Goal: Task Accomplishment & Management: Manage account settings

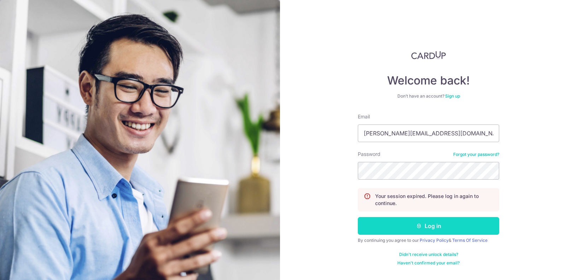
click at [428, 224] on button "Log in" at bounding box center [428, 226] width 141 height 18
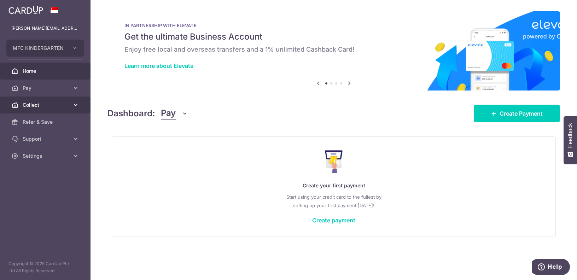
click at [49, 102] on span "Collect" at bounding box center [46, 104] width 47 height 7
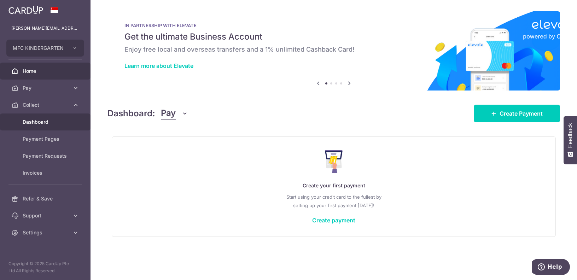
click at [46, 124] on span "Dashboard" at bounding box center [46, 121] width 47 height 7
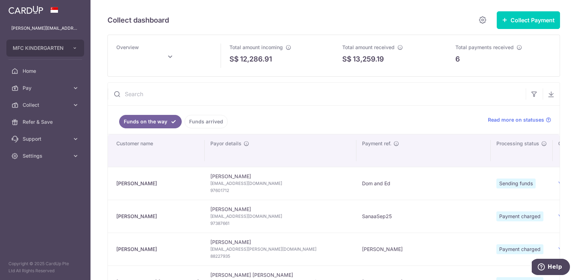
type input "[DATE]"
click at [532, 94] on icon "button" at bounding box center [533, 93] width 7 height 7
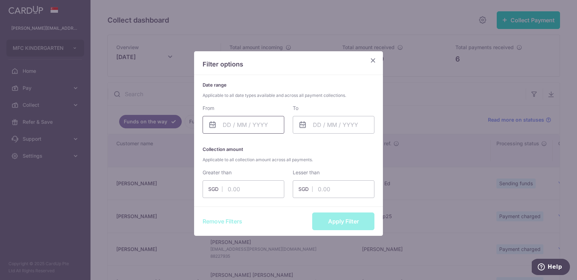
click at [226, 125] on input "text" at bounding box center [243, 125] width 82 height 18
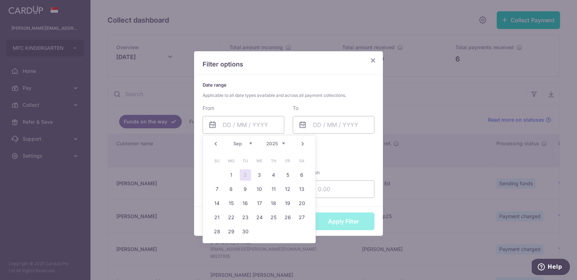
click at [215, 143] on link "Prev" at bounding box center [215, 144] width 8 height 8
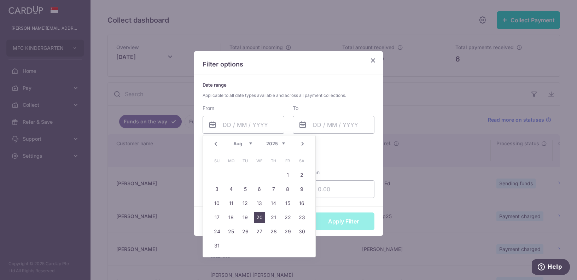
click at [256, 216] on link "20" at bounding box center [259, 217] width 11 height 11
type input "[DATE]"
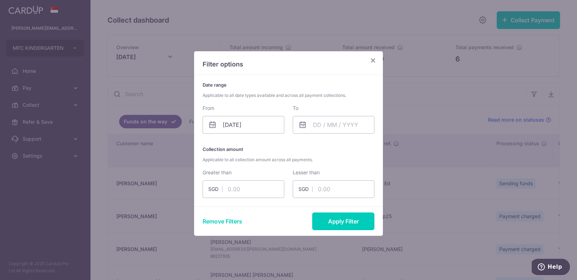
click at [212, 125] on icon at bounding box center [212, 124] width 8 height 8
click at [229, 124] on input "[DATE]" at bounding box center [243, 125] width 82 height 18
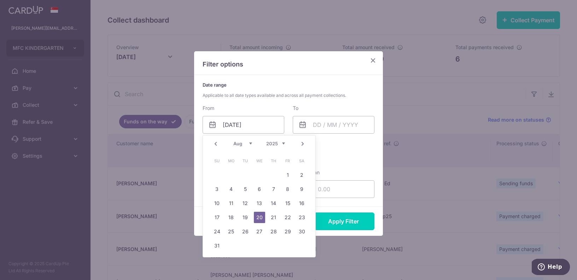
click at [261, 216] on link "20" at bounding box center [259, 217] width 11 height 11
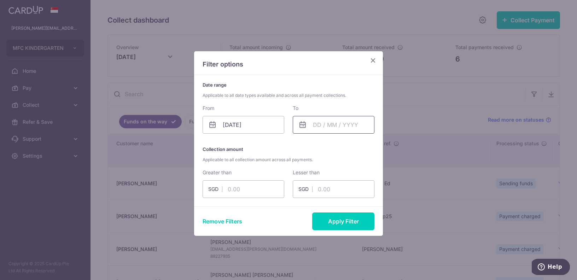
click at [329, 127] on input "text" at bounding box center [334, 125] width 82 height 18
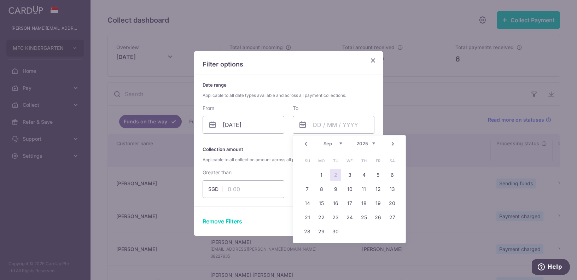
click at [335, 175] on link "2" at bounding box center [335, 174] width 11 height 11
type input "[DATE]"
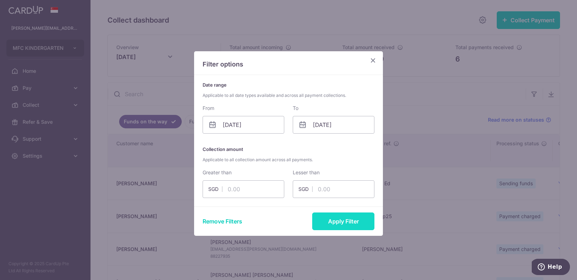
click at [340, 219] on button "Apply Filter" at bounding box center [343, 221] width 62 height 18
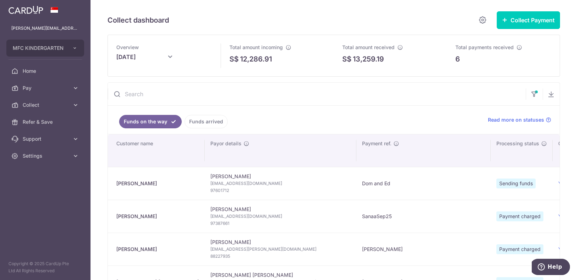
click at [201, 120] on link "Funds arrived" at bounding box center [205, 121] width 43 height 13
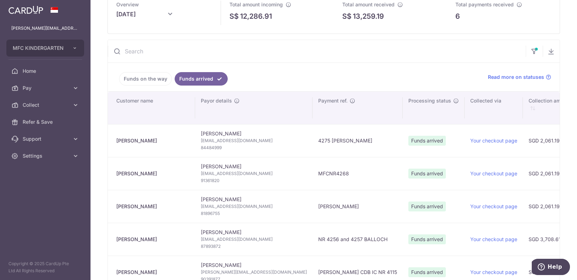
scroll to position [31, 0]
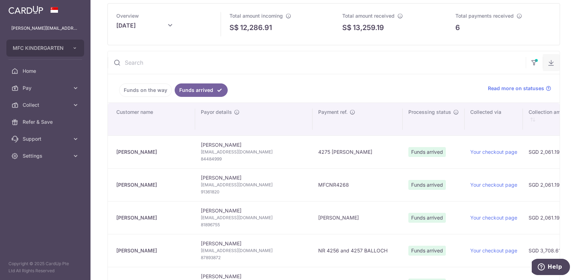
click at [550, 61] on icon "button" at bounding box center [550, 62] width 7 height 7
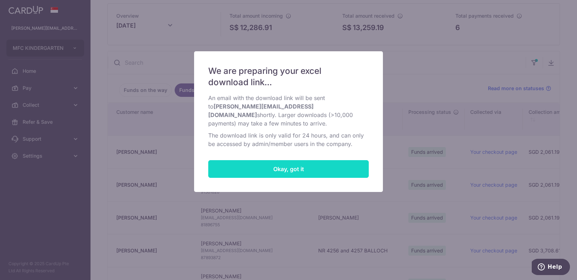
click at [308, 162] on button "Okay, got it" at bounding box center [288, 169] width 160 height 18
